Goal: Information Seeking & Learning: Check status

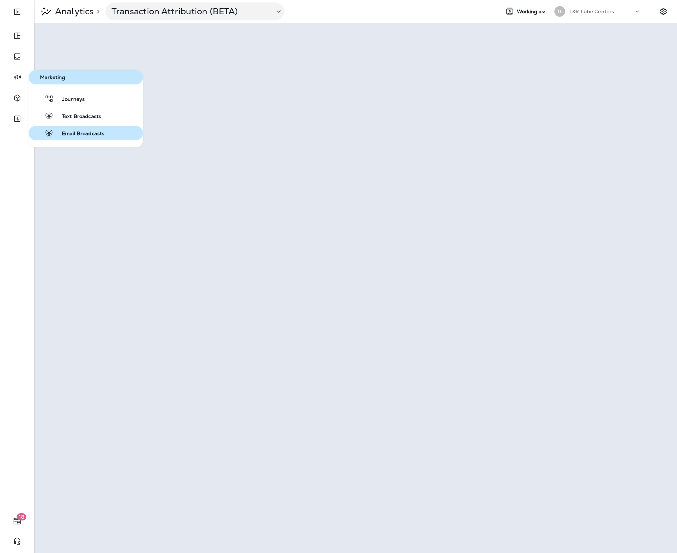
click at [72, 130] on div "Email Broadcasts" at bounding box center [67, 133] width 73 height 9
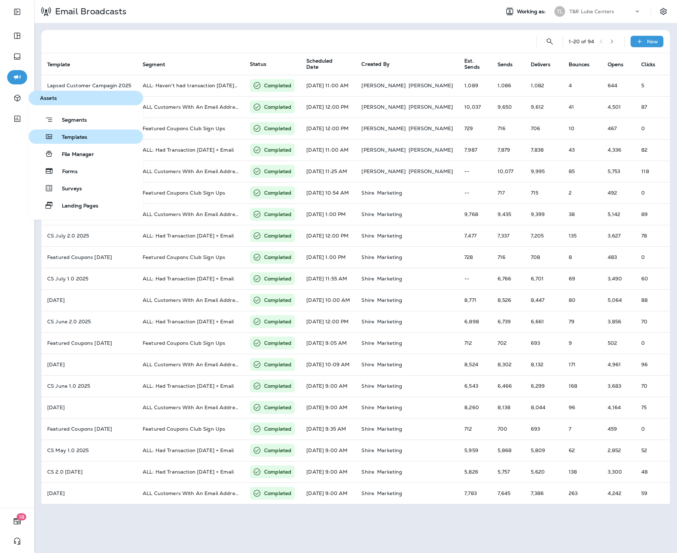
click at [77, 138] on span "Templates" at bounding box center [70, 137] width 34 height 7
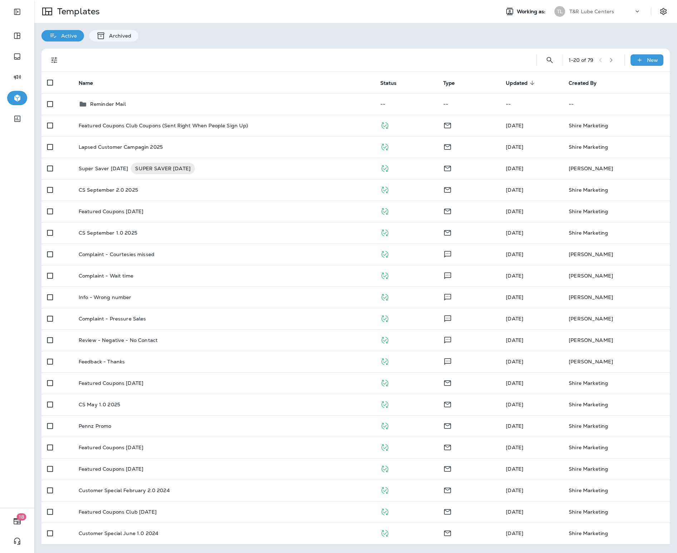
click at [612, 15] on div "T&R Lube Centers" at bounding box center [602, 11] width 64 height 11
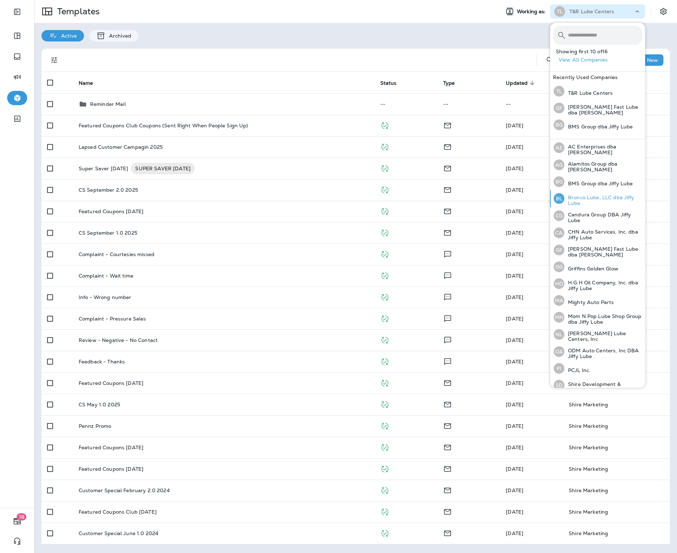
click at [591, 191] on div "BL Bronco Lube, LLC dba Jiffy Lube" at bounding box center [598, 198] width 94 height 17
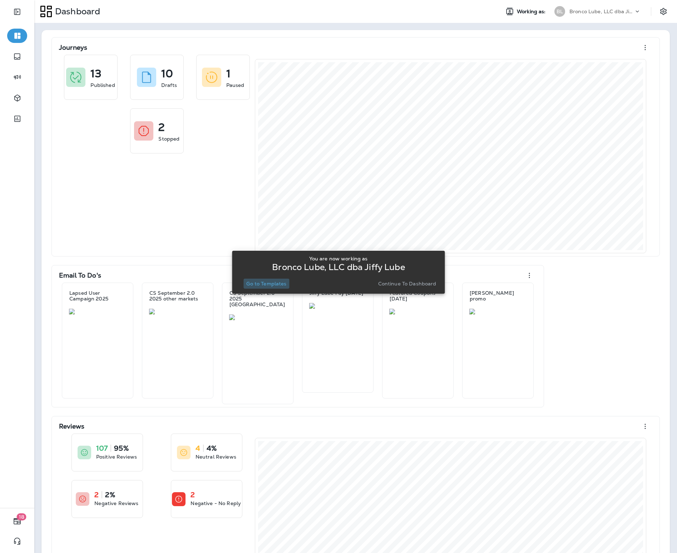
click at [275, 285] on p "Go to Templates" at bounding box center [266, 284] width 40 height 6
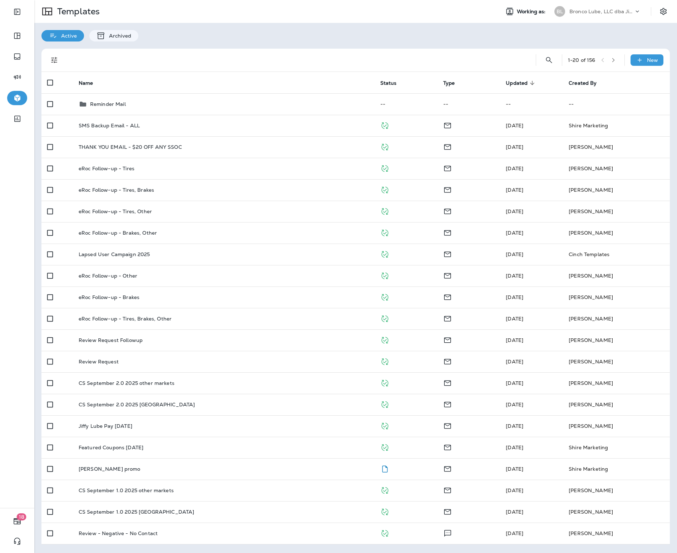
click at [592, 9] on p "Bronco Lube, LLC dba Jiffy Lube" at bounding box center [602, 12] width 64 height 6
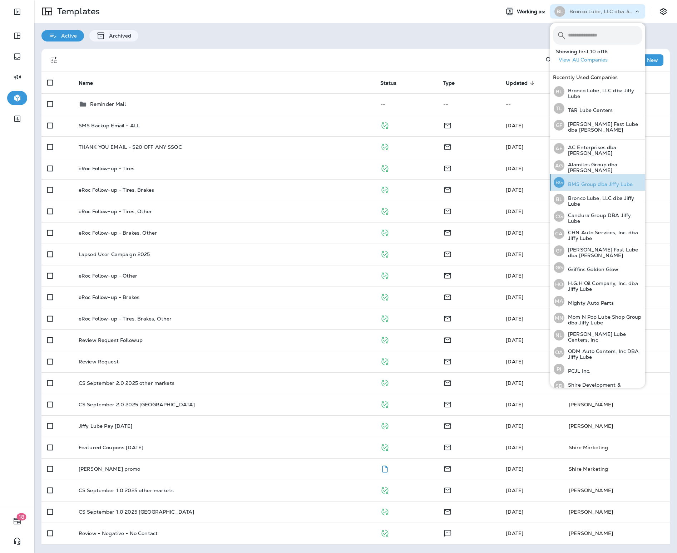
click at [588, 183] on p "BMS Group dba Jiffy Lube" at bounding box center [599, 184] width 68 height 6
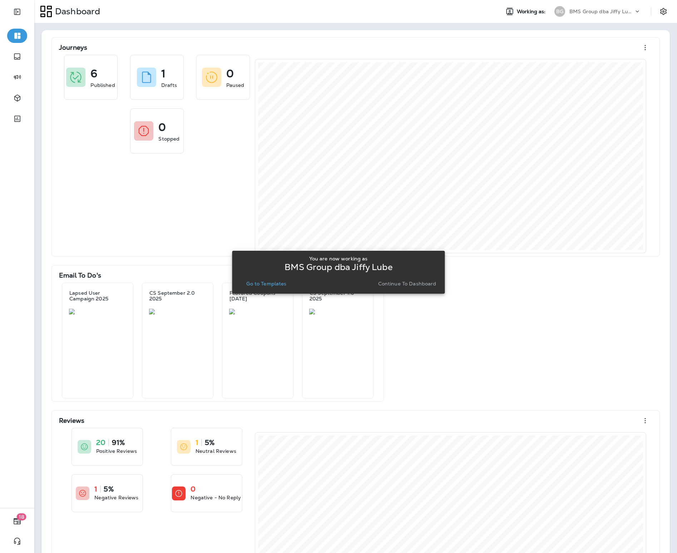
click at [391, 282] on p "Continue to Dashboard" at bounding box center [407, 284] width 58 height 6
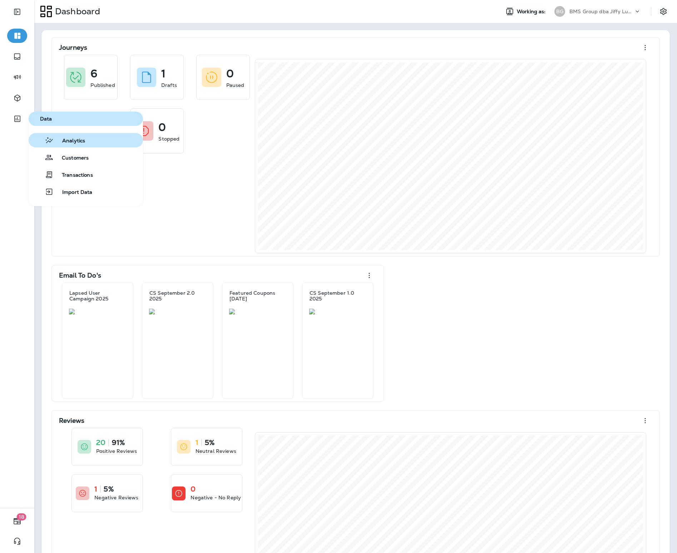
click at [60, 145] on button "Analytics" at bounding box center [86, 140] width 114 height 14
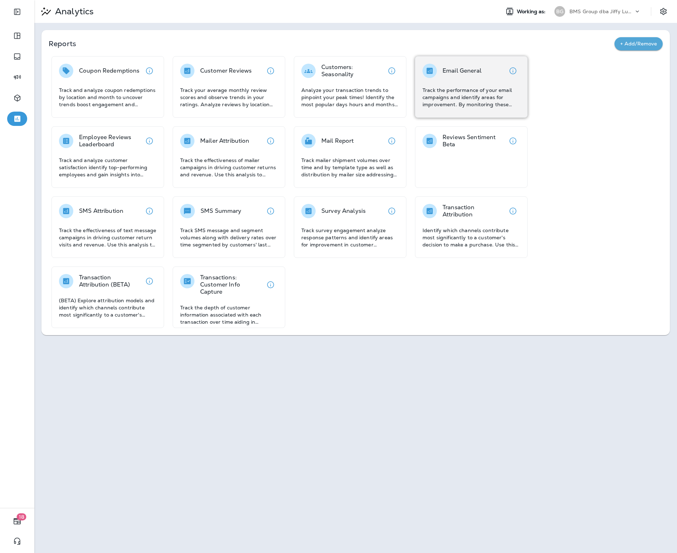
click at [454, 100] on p "Track the performance of your email campaigns and identify areas for improvemen…" at bounding box center [472, 97] width 98 height 21
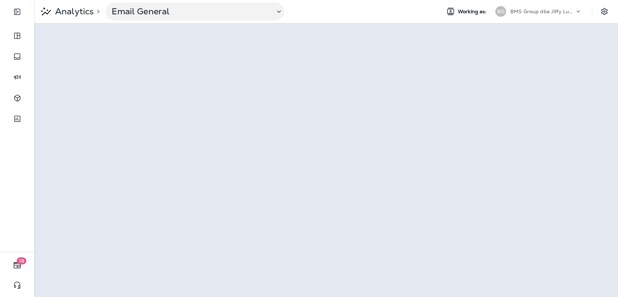
click at [535, 15] on div "BMS Group dba Jiffy Lube" at bounding box center [542, 11] width 64 height 11
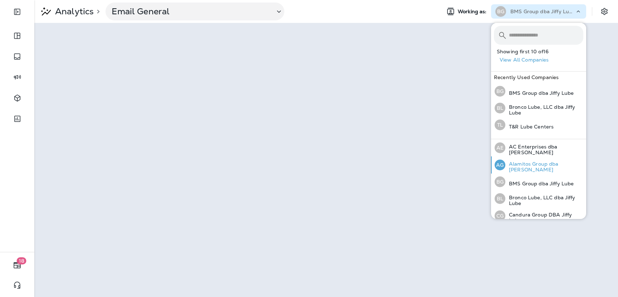
scroll to position [16, 0]
click at [526, 192] on div "[PERSON_NAME] Group DBA Jiffy Lube" at bounding box center [539, 199] width 94 height 17
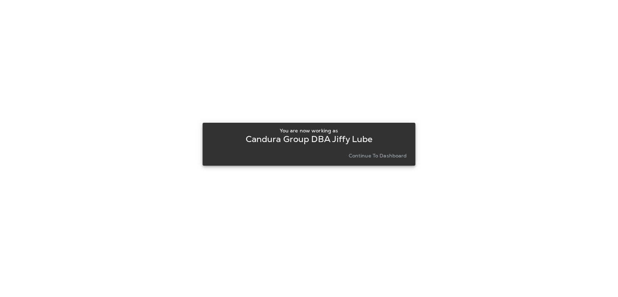
click at [369, 155] on p "Continue to Dashboard" at bounding box center [378, 156] width 58 height 6
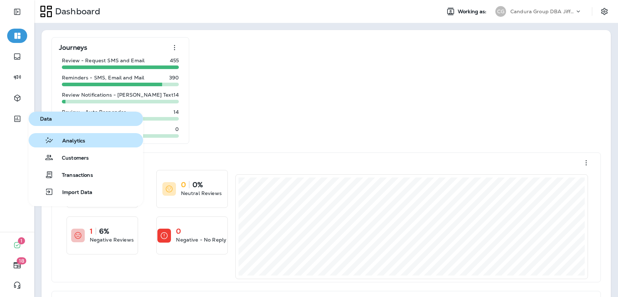
click at [61, 141] on span "Analytics" at bounding box center [69, 141] width 31 height 7
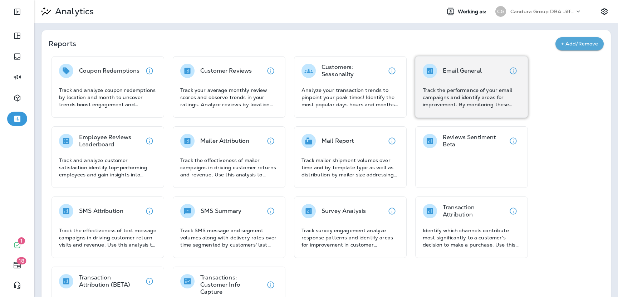
click at [444, 112] on div "Email General Track the performance of your email campaigns and identify areas …" at bounding box center [471, 86] width 113 height 61
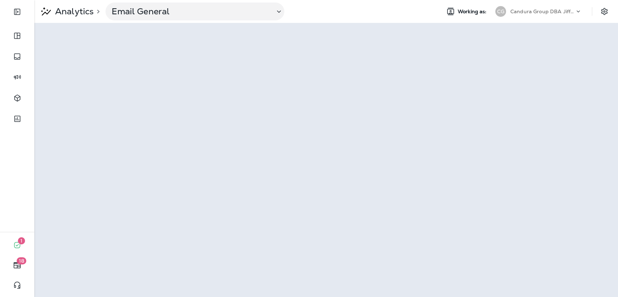
click at [551, 13] on p "Candura Group DBA Jiffy Lube" at bounding box center [542, 12] width 64 height 6
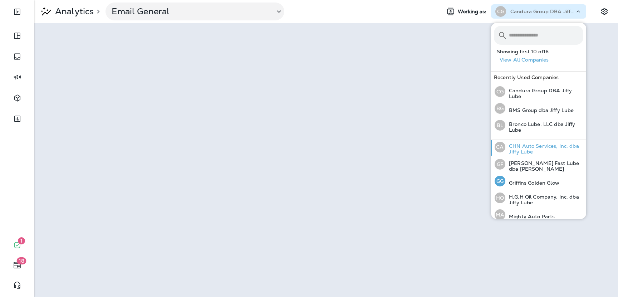
scroll to position [90, 0]
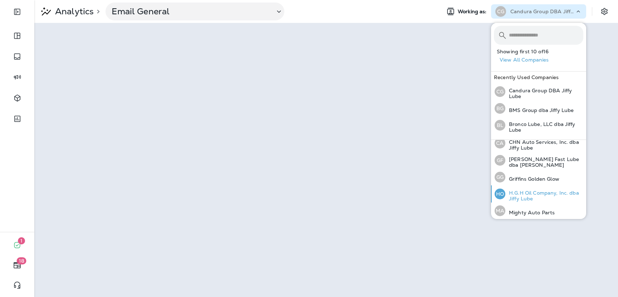
click at [518, 197] on p "H.G.H Oil Company, Inc. dba Jiffy Lube" at bounding box center [544, 195] width 78 height 11
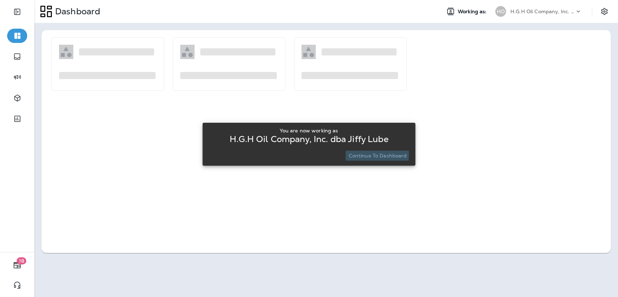
click at [355, 154] on p "Continue to Dashboard" at bounding box center [378, 156] width 58 height 6
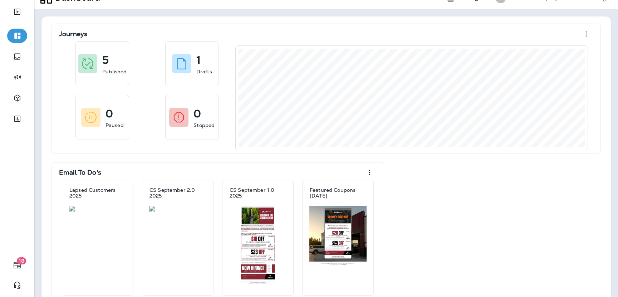
scroll to position [16, 0]
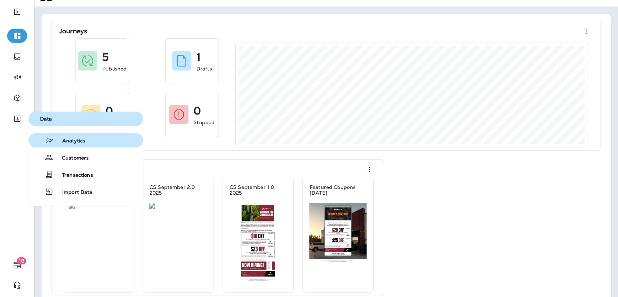
click at [79, 146] on button "Analytics" at bounding box center [86, 140] width 114 height 14
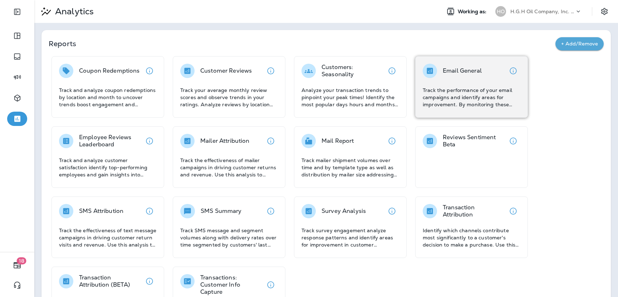
click at [436, 88] on p "Track the performance of your email campaigns and identify areas for improvemen…" at bounding box center [472, 97] width 98 height 21
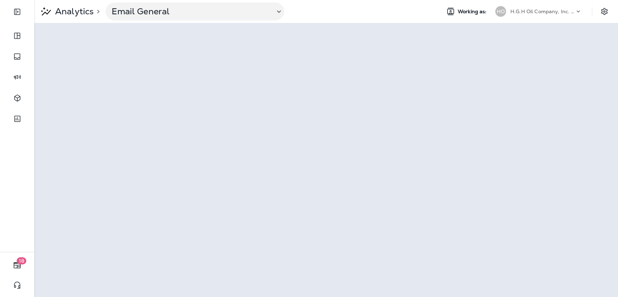
click at [568, 11] on p "H.G.H Oil Company, Inc. dba Jiffy Lube" at bounding box center [542, 12] width 64 height 6
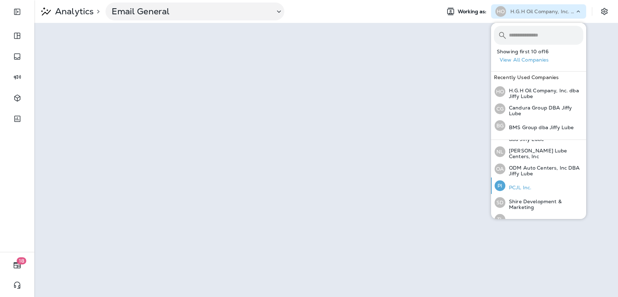
scroll to position [193, 0]
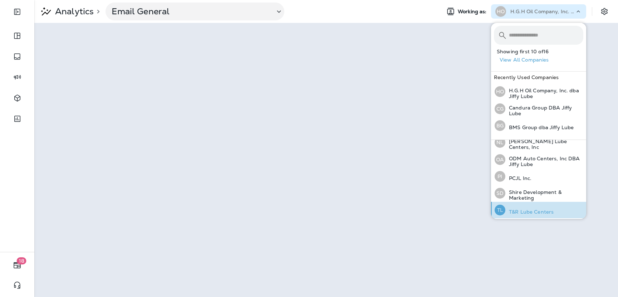
click at [522, 209] on p "T&R Lube Centers" at bounding box center [529, 212] width 48 height 6
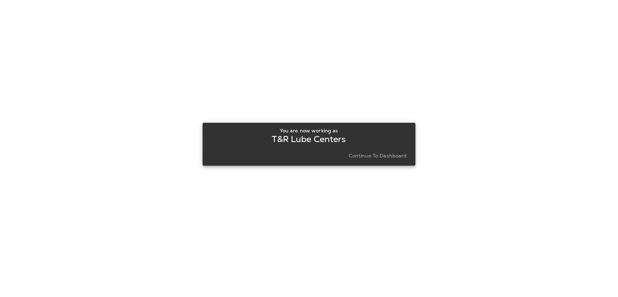
click at [374, 153] on p "Continue to Dashboard" at bounding box center [378, 156] width 58 height 6
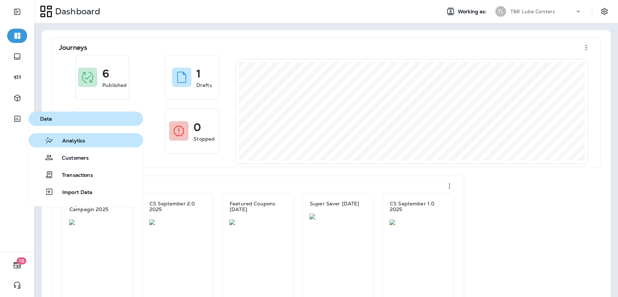
click at [60, 141] on span "Analytics" at bounding box center [69, 141] width 31 height 7
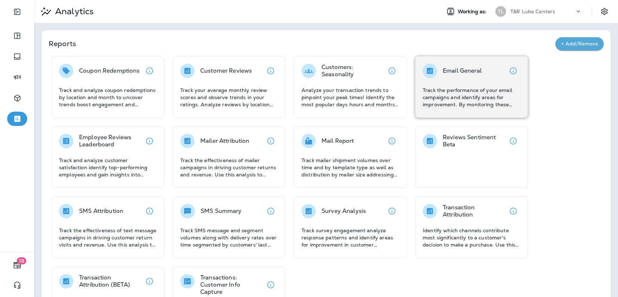
click at [470, 107] on p "Track the performance of your email campaigns and identify areas for improvemen…" at bounding box center [472, 97] width 98 height 21
